Goal: Information Seeking & Learning: Learn about a topic

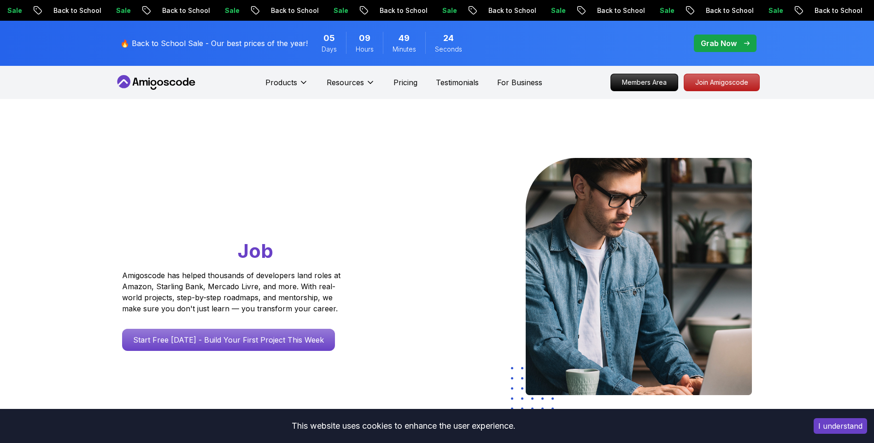
click at [146, 82] on icon at bounding box center [143, 83] width 8 height 6
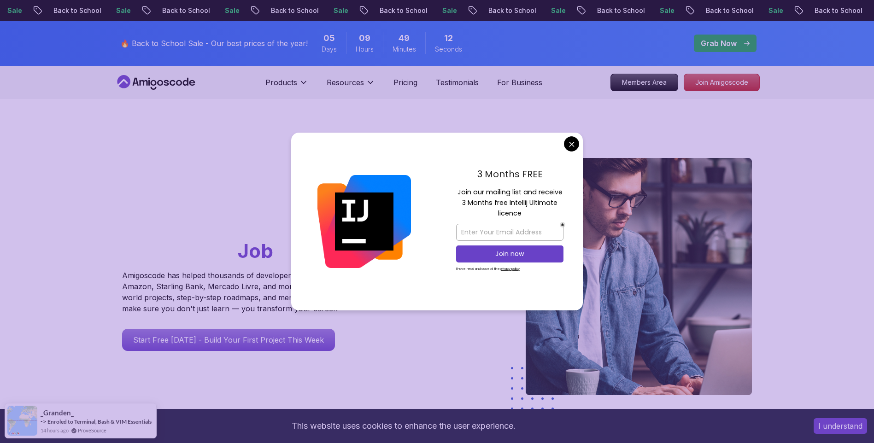
click at [174, 82] on icon at bounding box center [172, 83] width 6 height 6
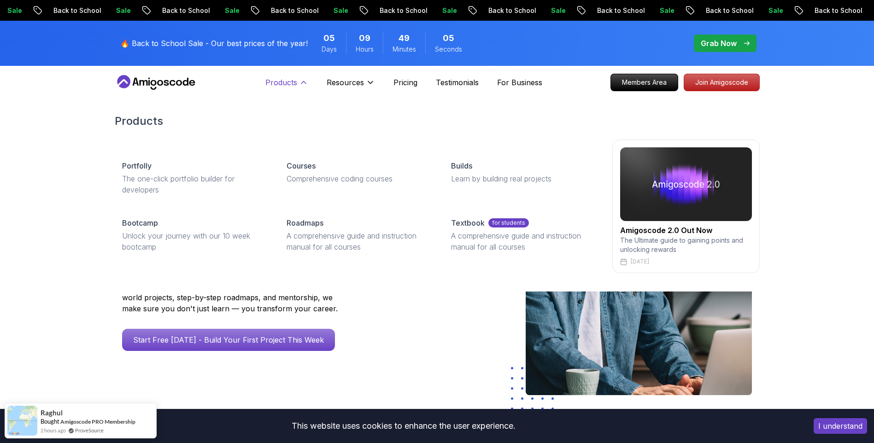
click at [301, 79] on icon at bounding box center [303, 82] width 9 height 9
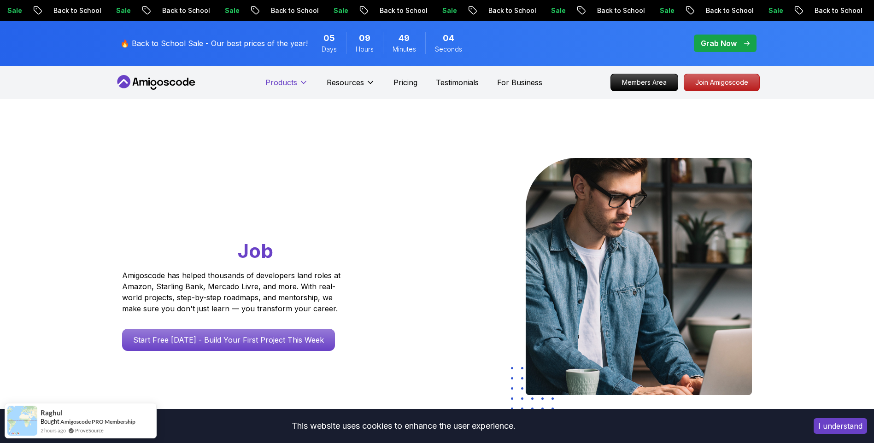
click at [301, 79] on icon at bounding box center [303, 82] width 9 height 9
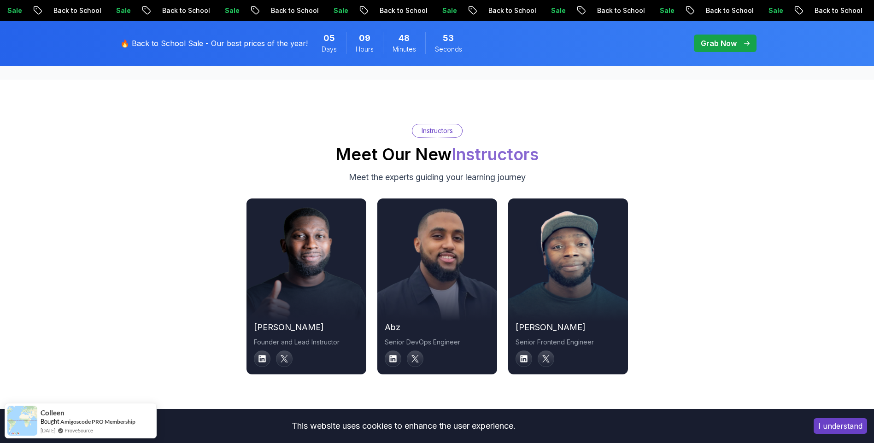
scroll to position [3483, 0]
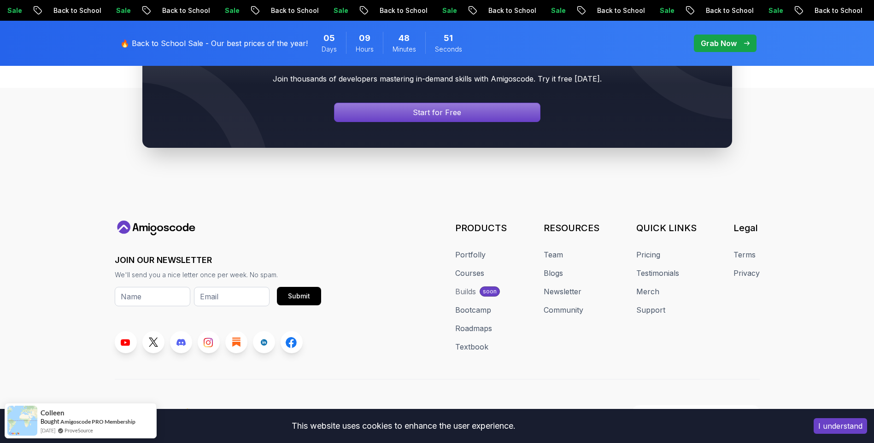
click at [172, 221] on icon at bounding box center [156, 228] width 83 height 15
drag, startPoint x: 172, startPoint y: 215, endPoint x: 373, endPoint y: 255, distance: 204.4
click at [837, 427] on button "I understand" at bounding box center [840, 426] width 53 height 16
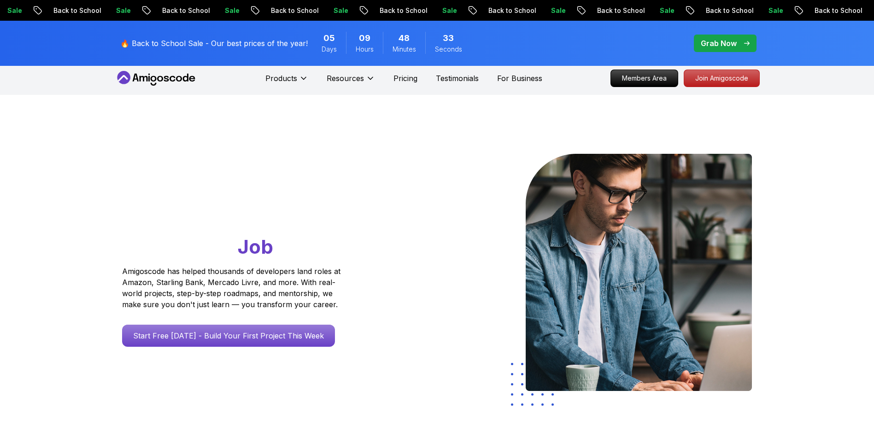
scroll to position [0, 0]
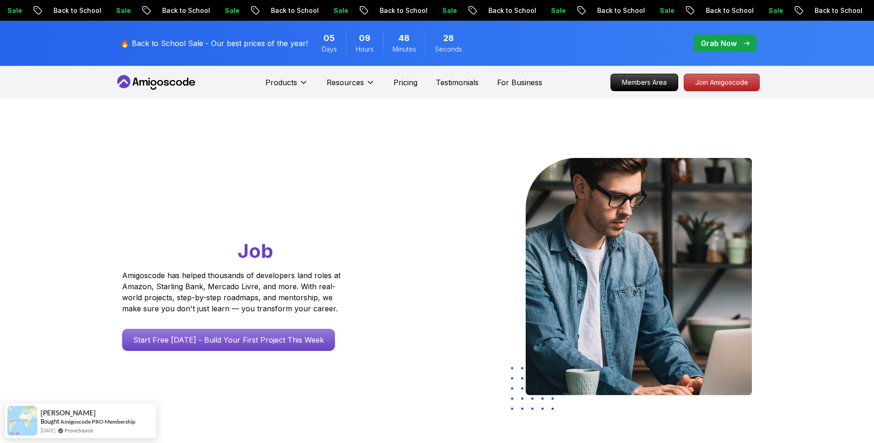
click at [166, 41] on p "🔥 Back to School Sale - Our best prices of the year!" at bounding box center [213, 43] width 187 height 11
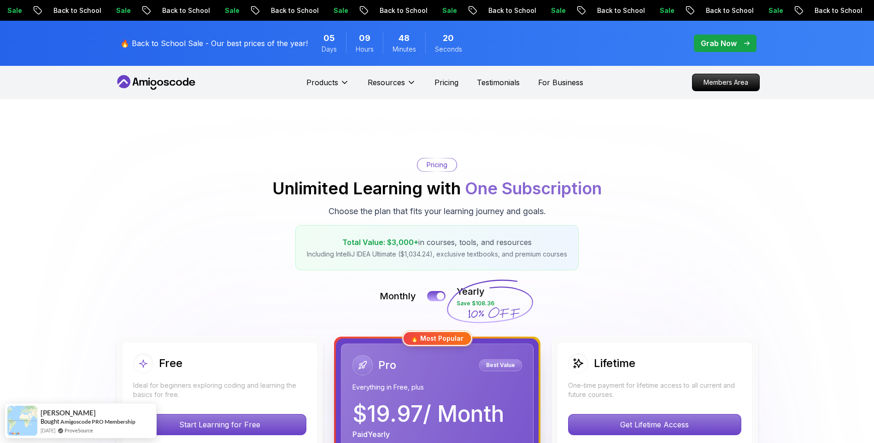
click at [170, 78] on icon at bounding box center [156, 82] width 83 height 15
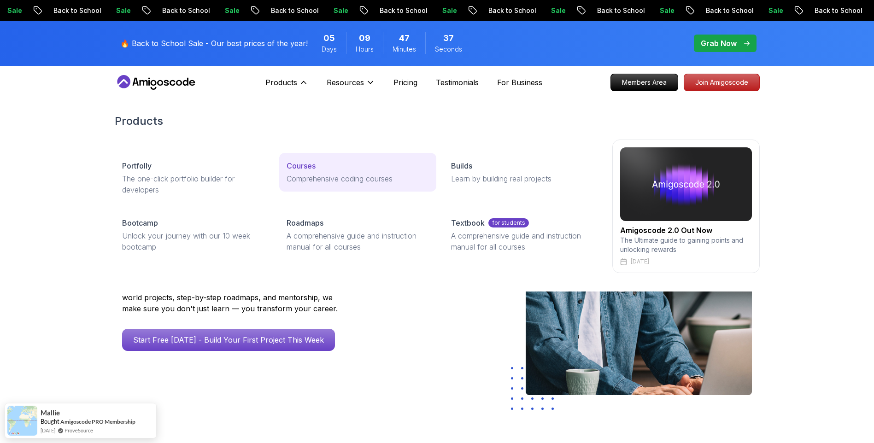
click at [299, 168] on p "Courses" at bounding box center [301, 165] width 29 height 11
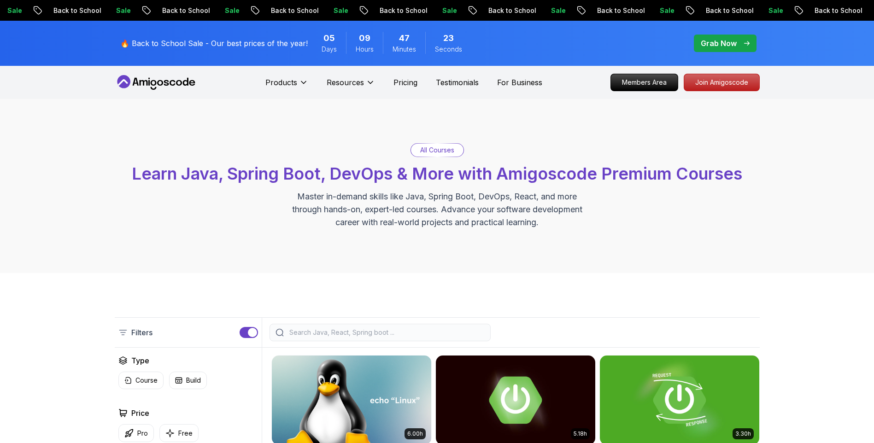
click at [175, 78] on icon at bounding box center [156, 82] width 83 height 15
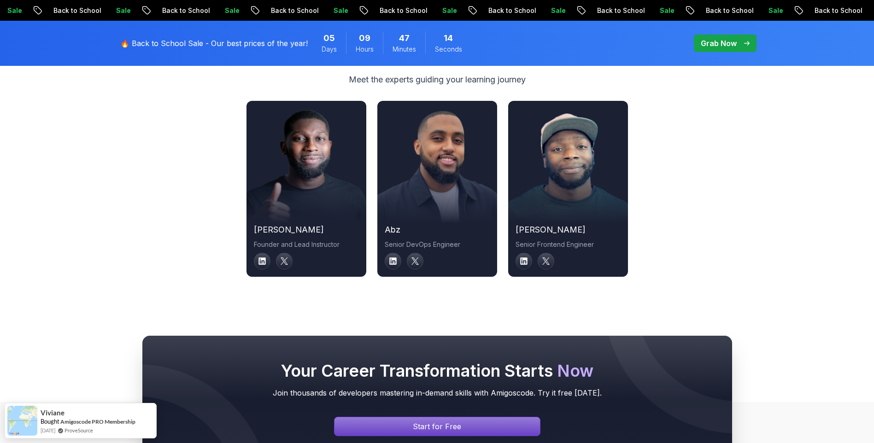
scroll to position [3164, 0]
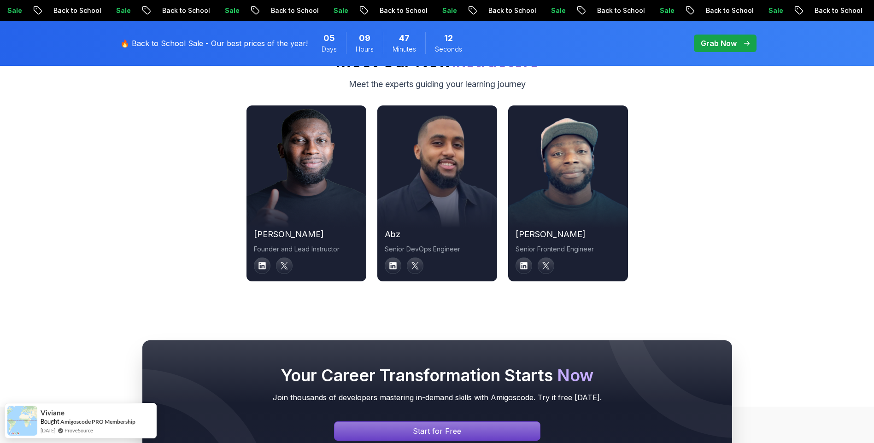
click at [271, 228] on h2 "[PERSON_NAME]" at bounding box center [306, 234] width 105 height 13
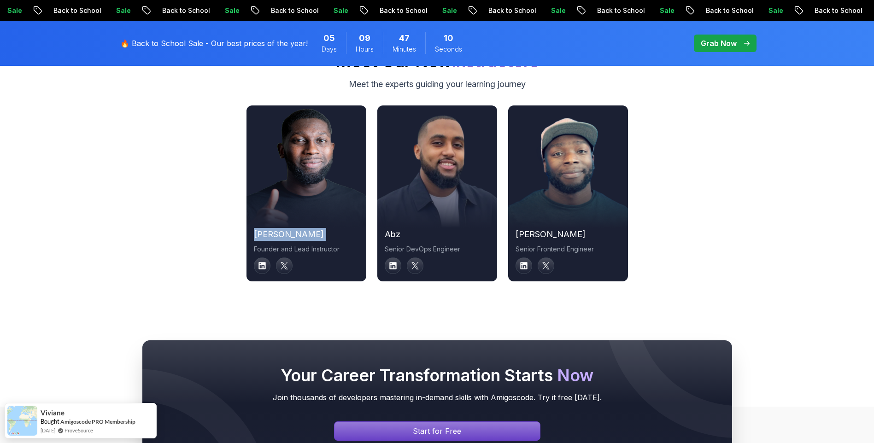
click at [271, 228] on h2 "[PERSON_NAME]" at bounding box center [306, 234] width 105 height 13
click at [272, 228] on h2 "[PERSON_NAME]" at bounding box center [306, 234] width 105 height 13
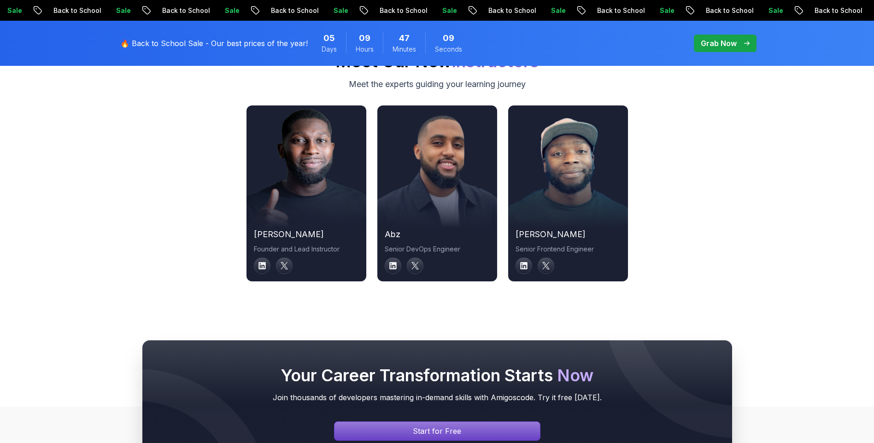
drag, startPoint x: 272, startPoint y: 221, endPoint x: 298, endPoint y: 234, distance: 29.3
click at [298, 245] on p "Founder and Lead Instructor" at bounding box center [306, 249] width 105 height 9
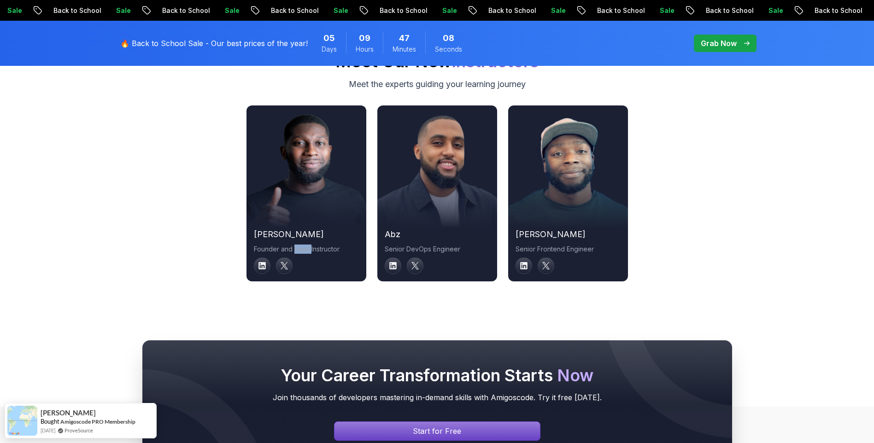
scroll to position [3483, 0]
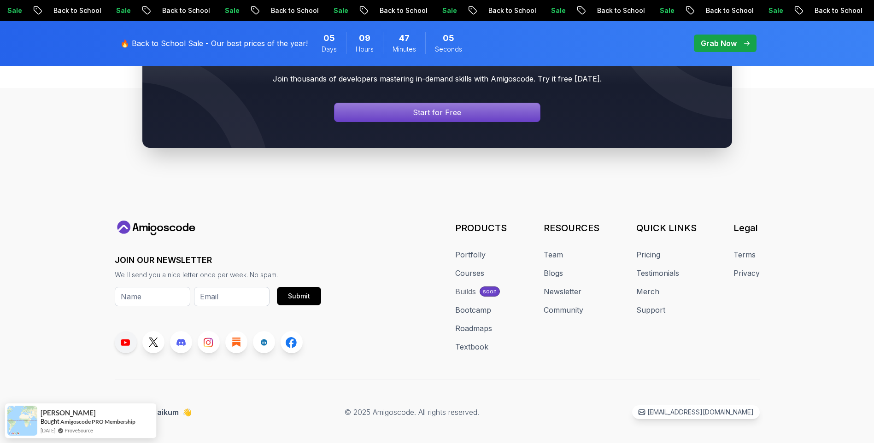
click at [125, 339] on link at bounding box center [126, 342] width 22 height 22
